Goal: Information Seeking & Learning: Learn about a topic

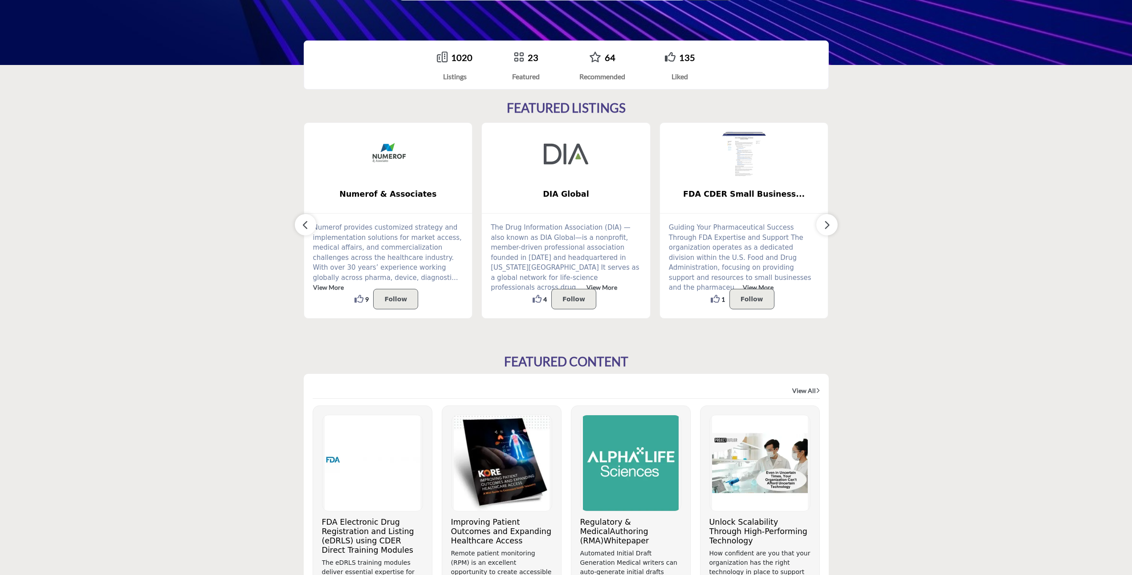
scroll to position [89, 0]
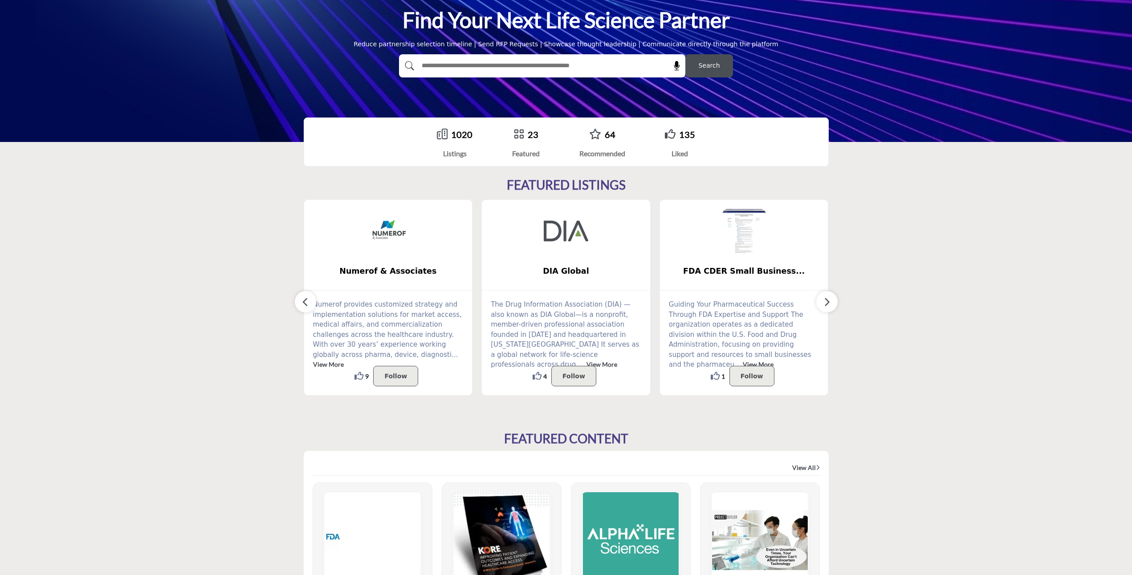
click at [743, 361] on link "View More" at bounding box center [758, 365] width 31 height 8
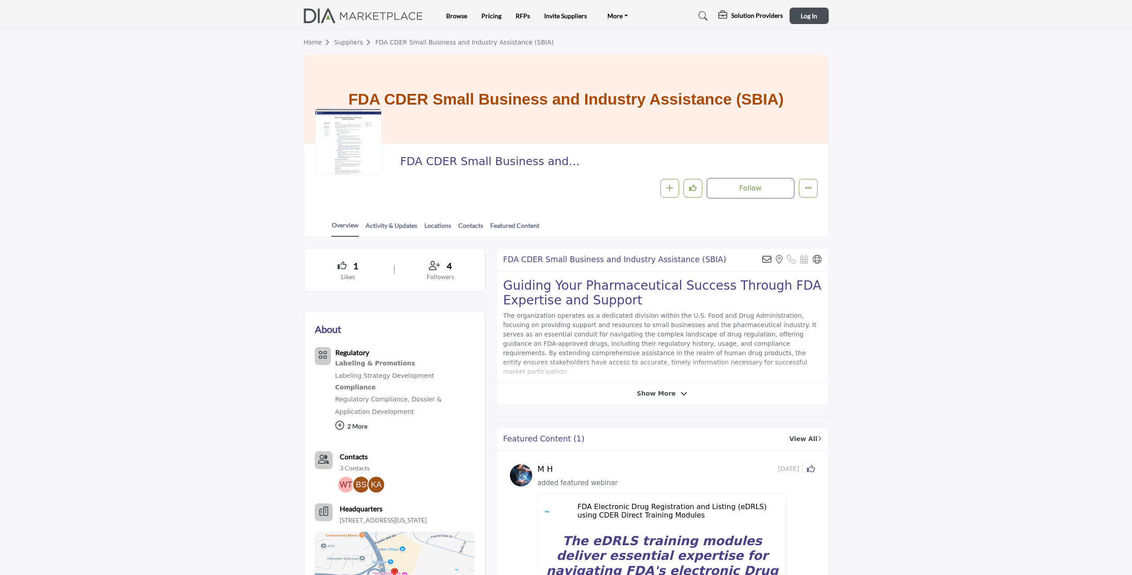
click at [684, 394] on icon at bounding box center [684, 394] width 7 height 8
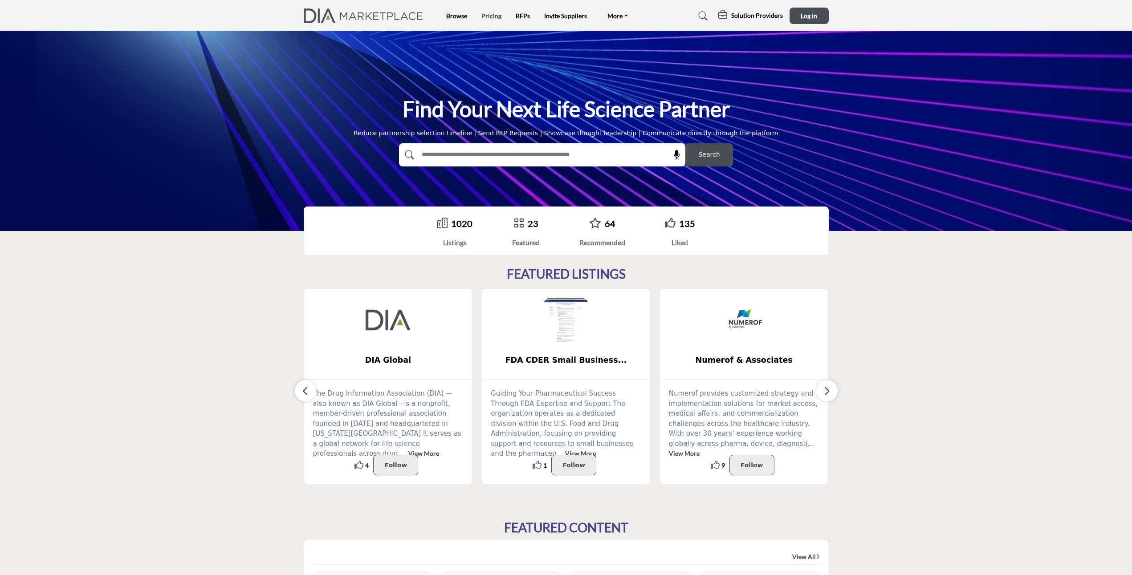
click at [492, 14] on link "Pricing" at bounding box center [491, 16] width 20 height 8
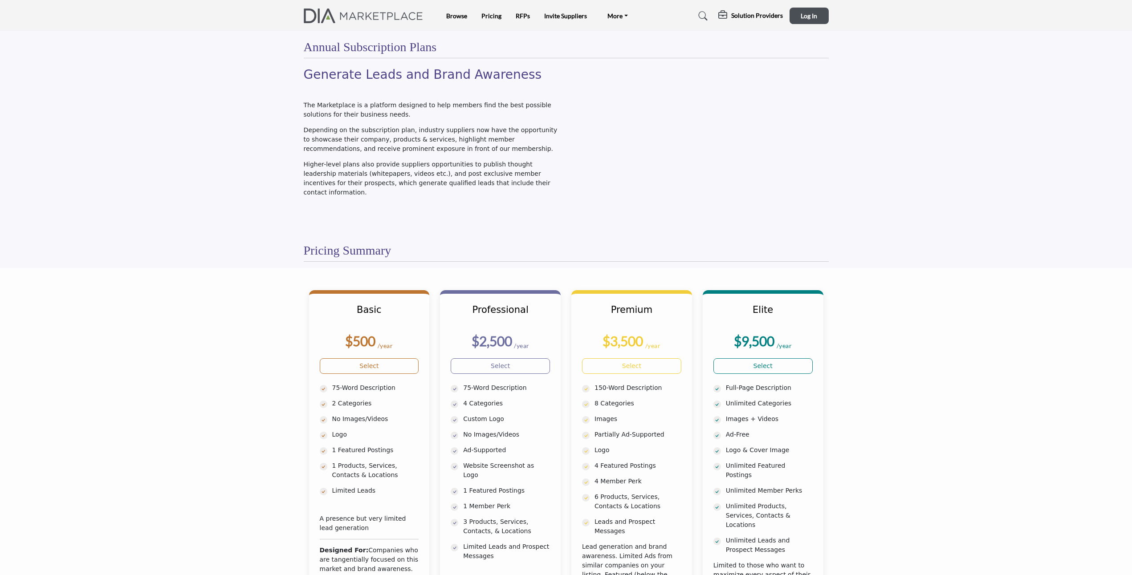
click at [327, 20] on img at bounding box center [366, 15] width 124 height 15
